Goal: Check status: Check status

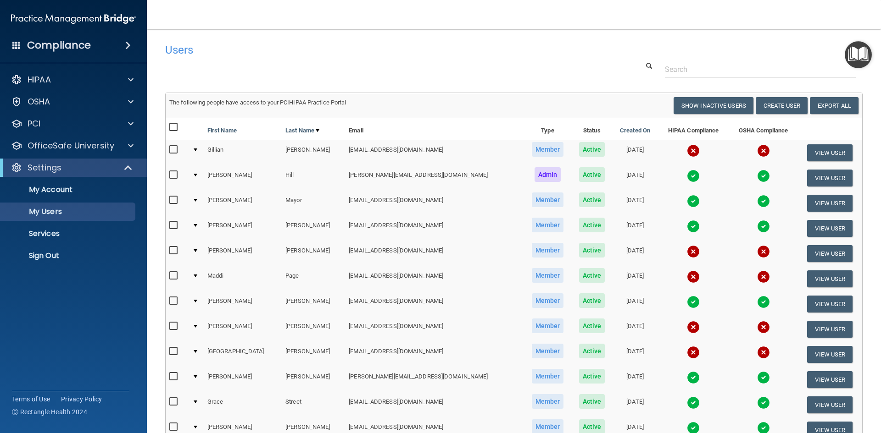
select select "20"
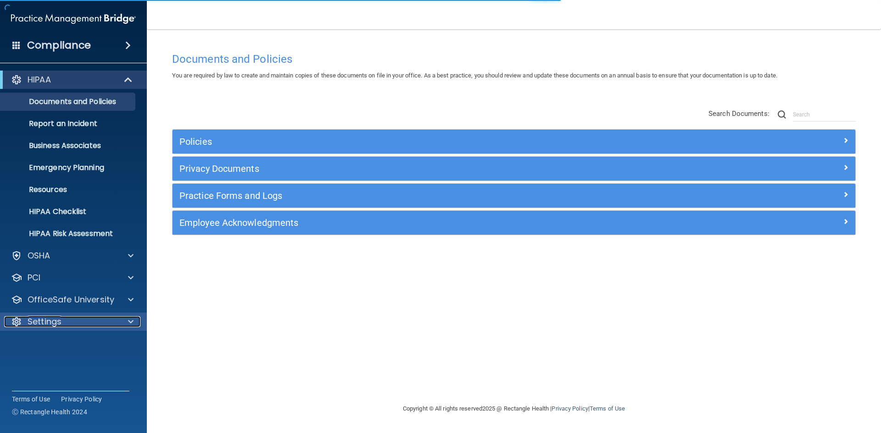
click at [90, 321] on div "Settings" at bounding box center [61, 321] width 114 height 11
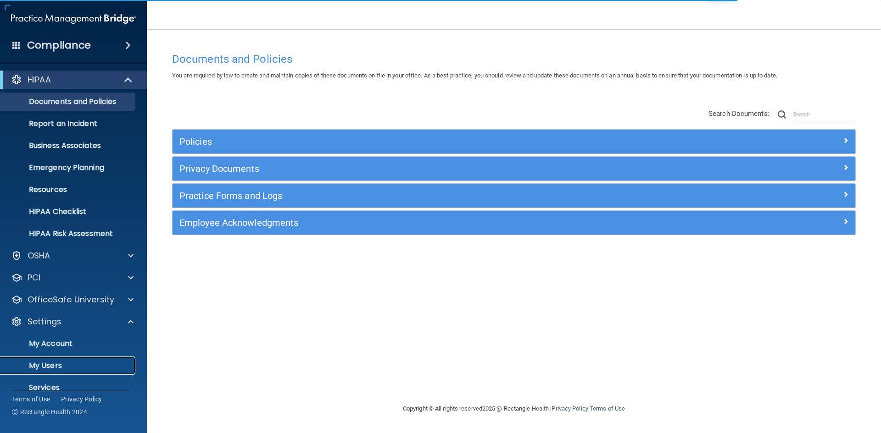
click at [80, 373] on link "My Users" at bounding box center [63, 366] width 144 height 18
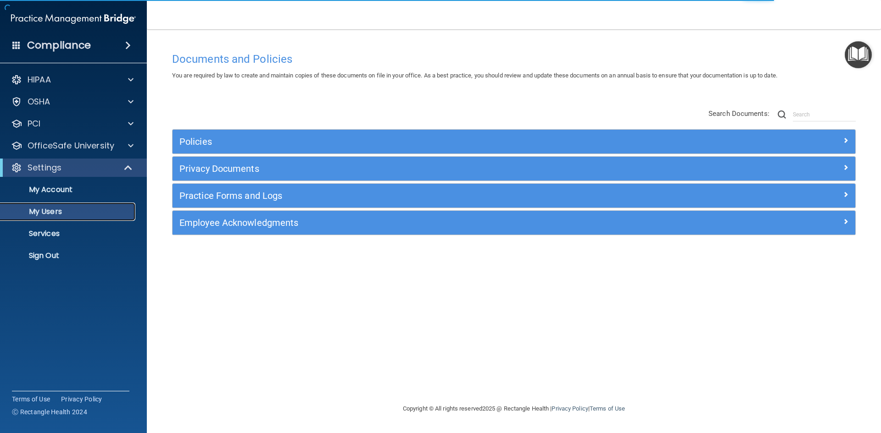
select select "20"
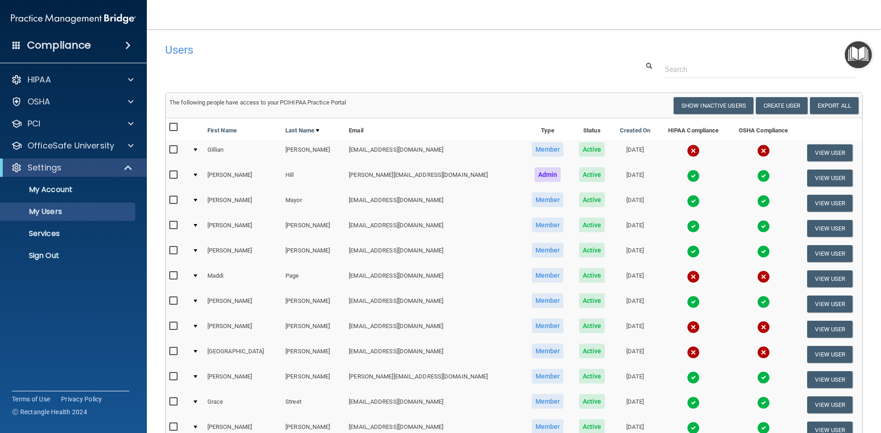
click at [687, 253] on img at bounding box center [693, 251] width 13 height 13
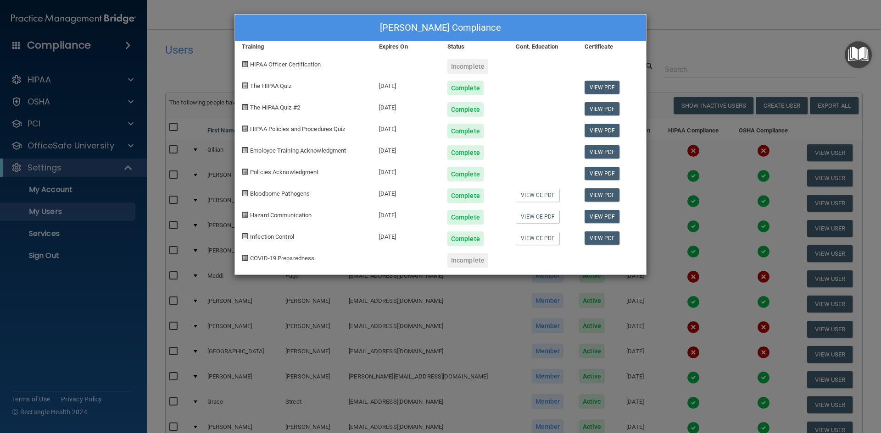
click at [703, 40] on div "[PERSON_NAME] Compliance Training Expires On Status Cont. Education Certificate…" at bounding box center [440, 216] width 881 height 433
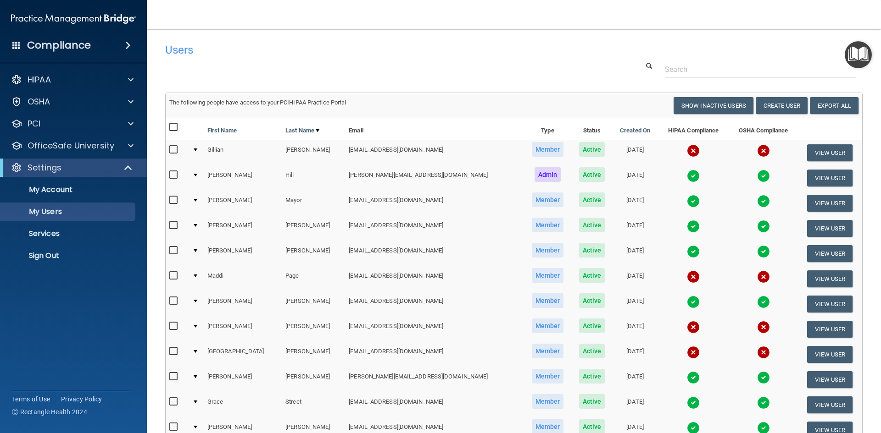
click at [757, 251] on img at bounding box center [763, 251] width 13 height 13
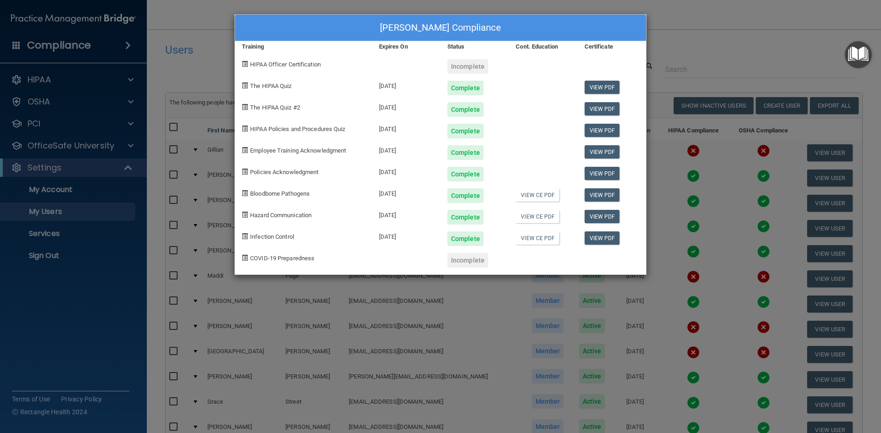
click at [693, 75] on div "[PERSON_NAME] Compliance Training Expires On Status Cont. Education Certificate…" at bounding box center [440, 216] width 881 height 433
